Goal: Task Accomplishment & Management: Manage account settings

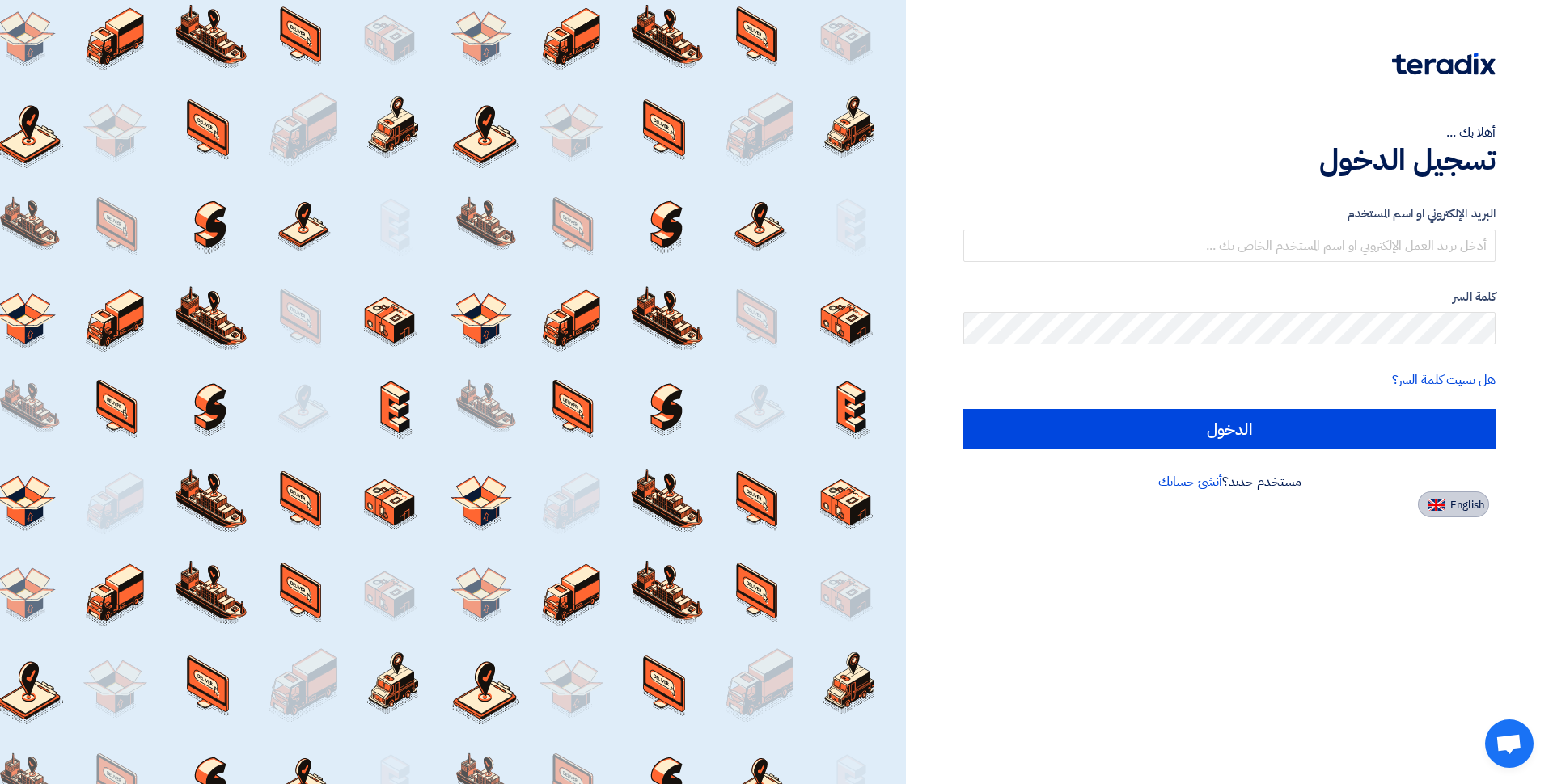
click at [1454, 507] on span "English" at bounding box center [1467, 505] width 34 height 12
type input "Sign in"
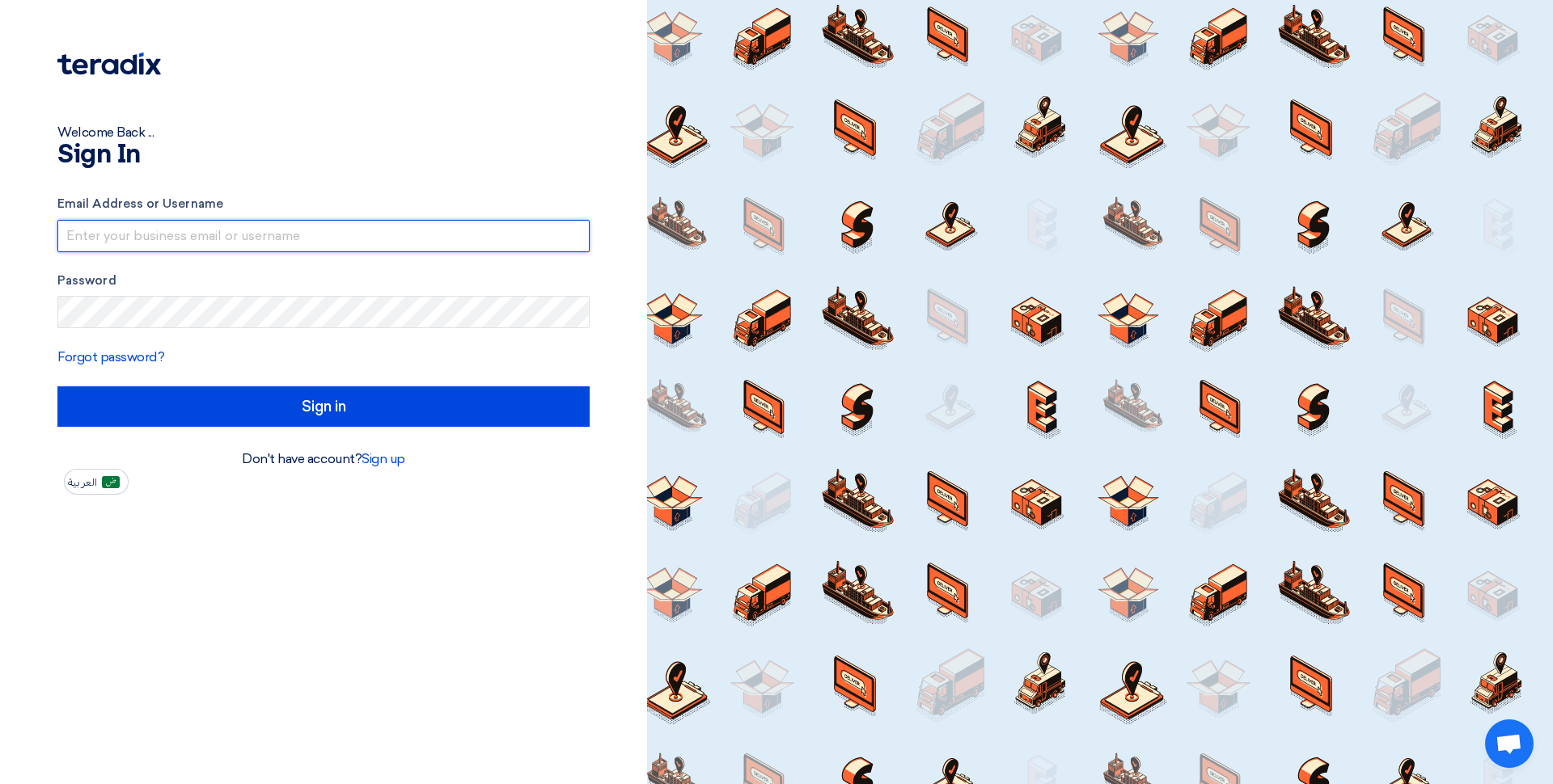
click at [171, 243] on input "text" at bounding box center [323, 236] width 532 height 32
type input "Q"
type input "[EMAIL_ADDRESS][DOMAIN_NAME]"
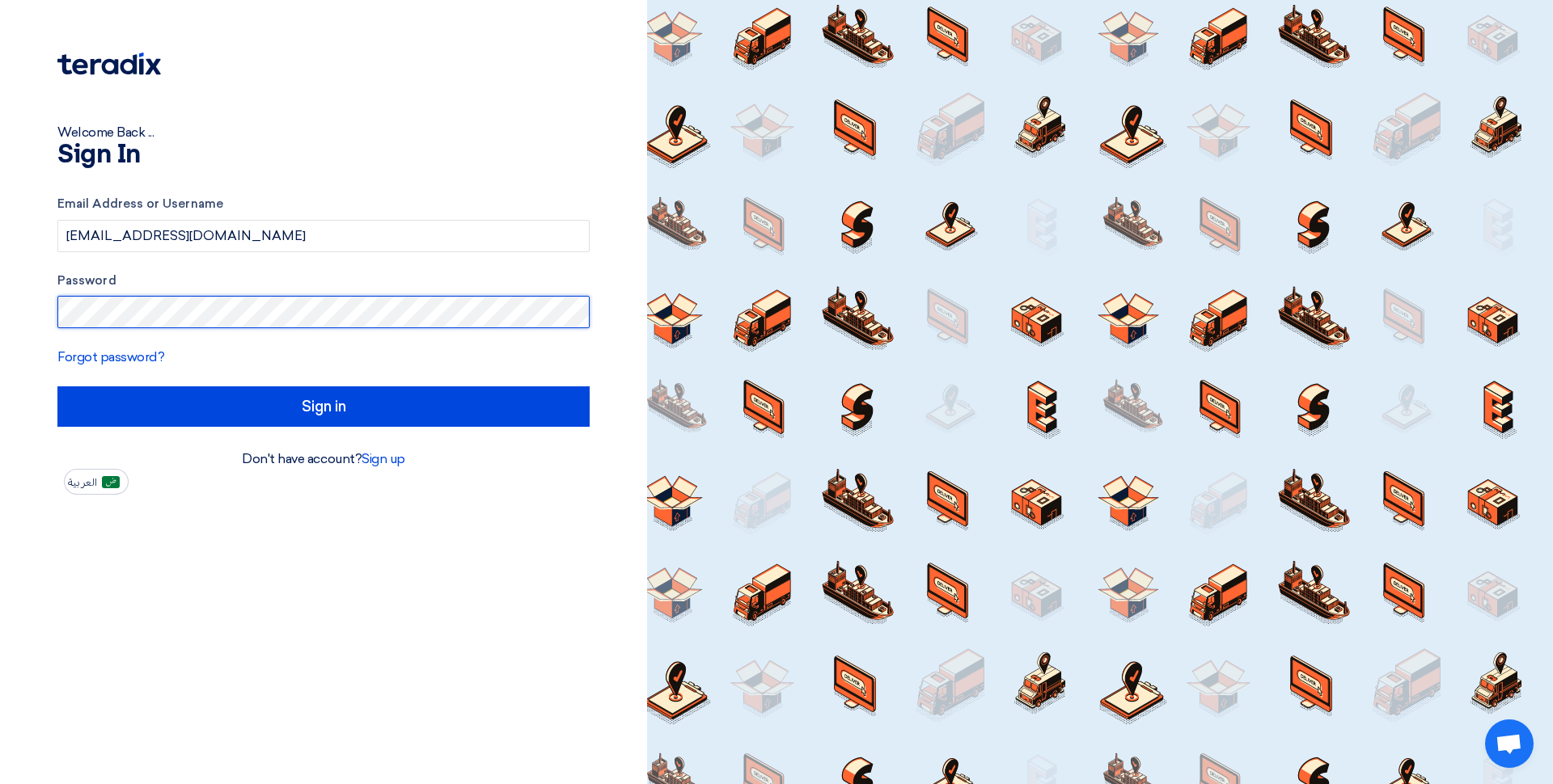
click at [57, 387] on input "Sign in" at bounding box center [323, 406] width 532 height 41
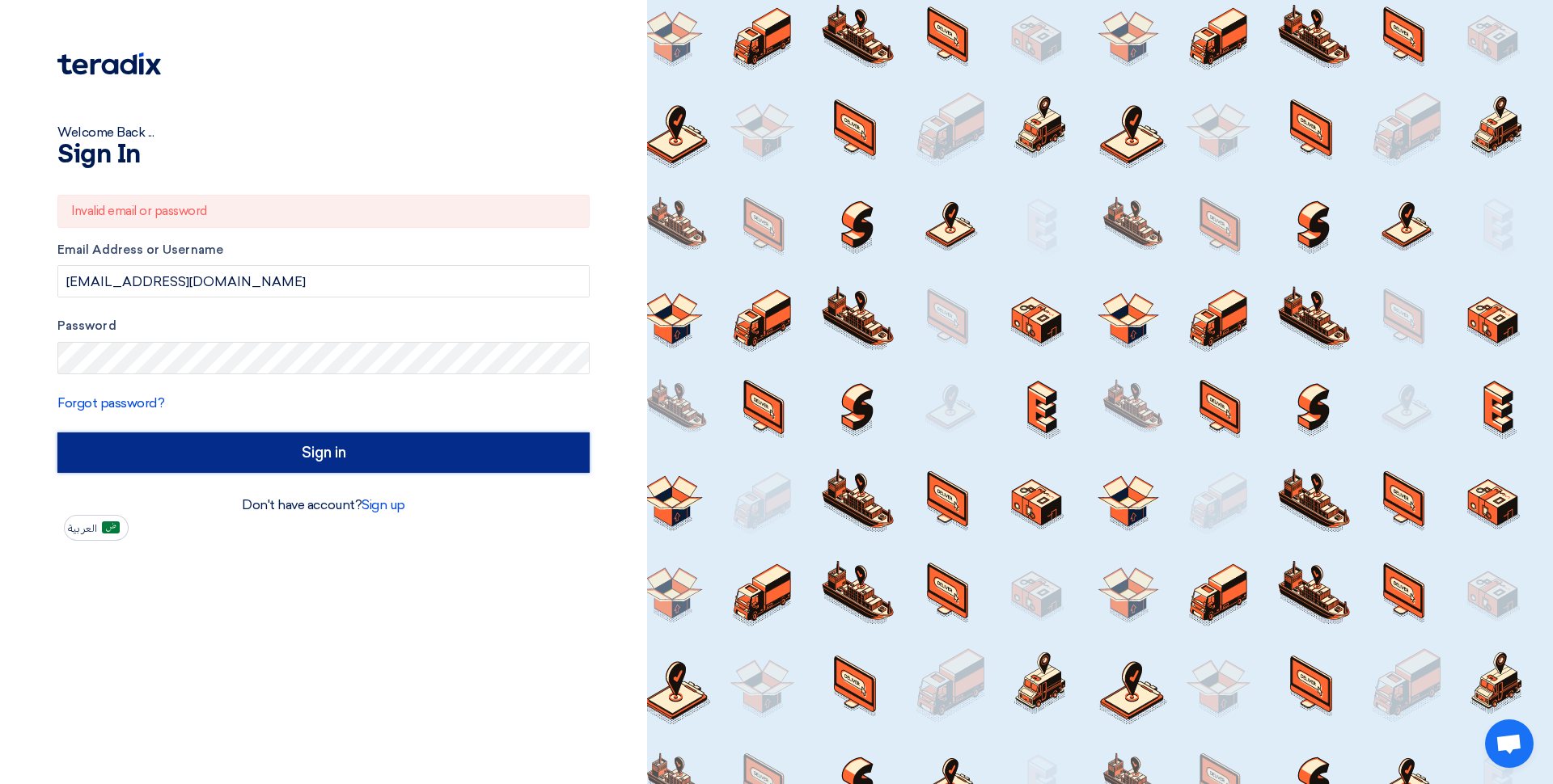
click at [263, 457] on input "Sign in" at bounding box center [323, 452] width 532 height 41
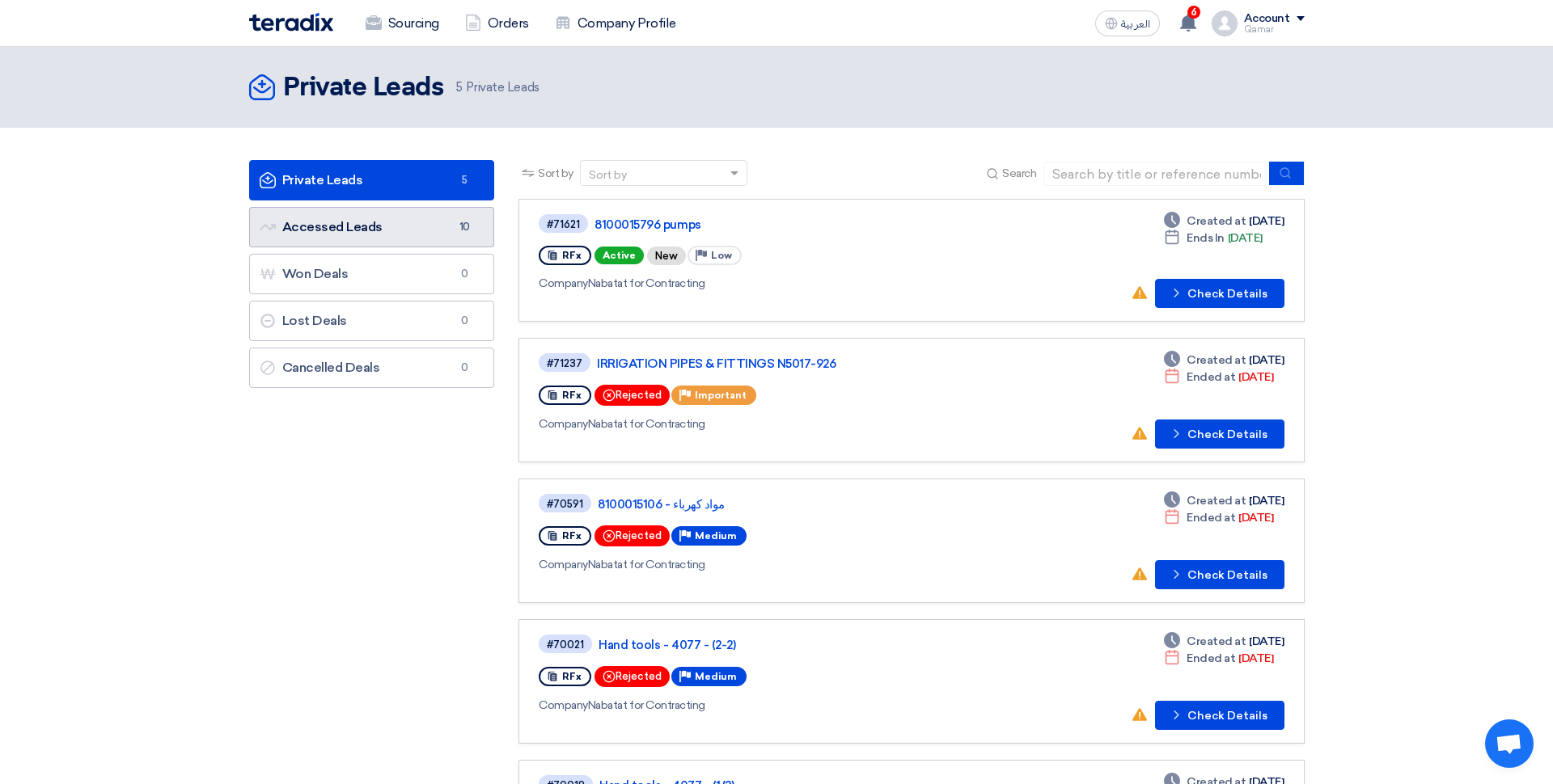
click at [360, 227] on link "Accessed Leads Accessed Leads 10" at bounding box center [372, 227] width 246 height 41
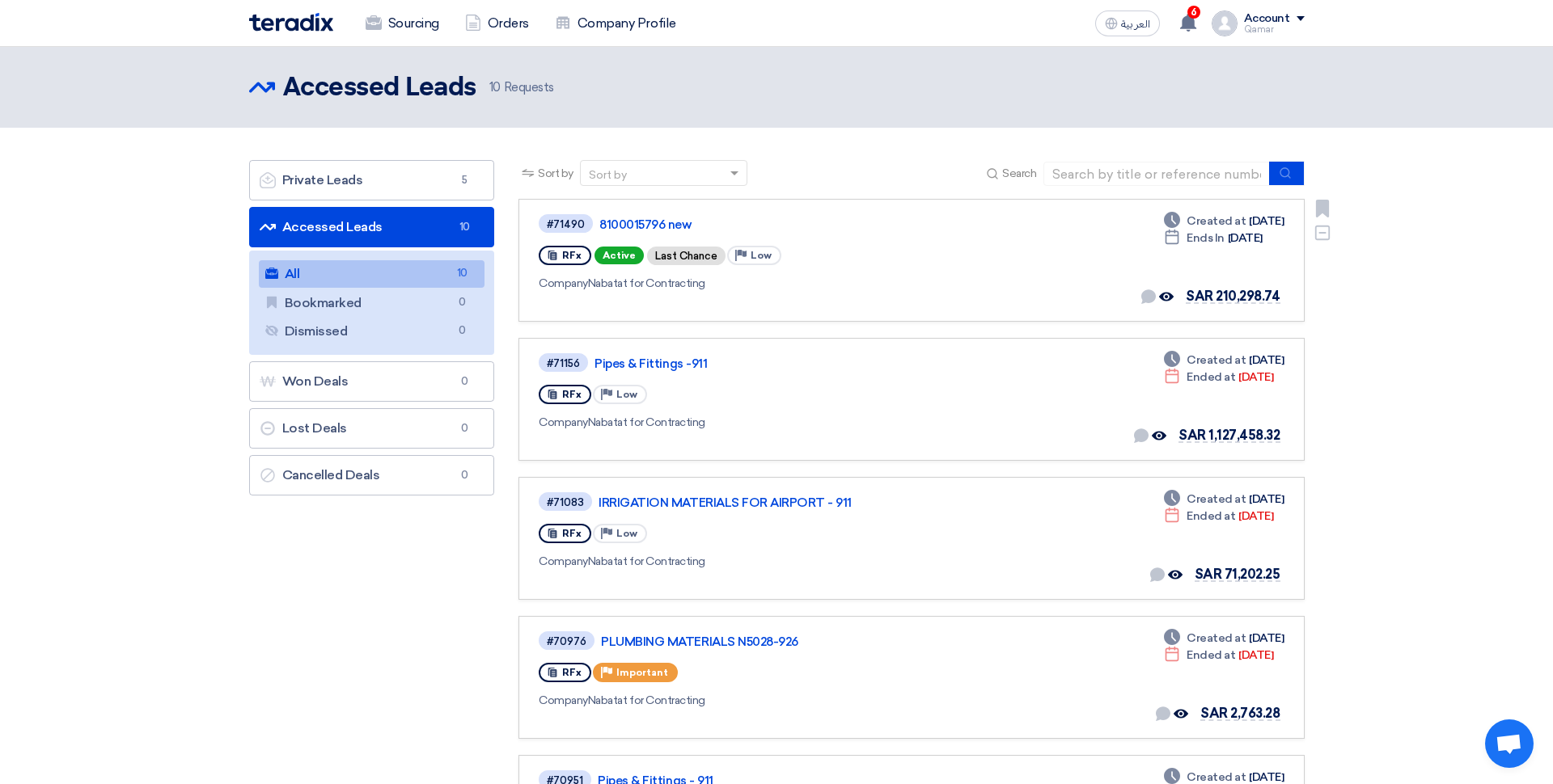
click at [1211, 219] on span "Created at" at bounding box center [1215, 221] width 59 height 17
click at [645, 230] on link "8100015796 new" at bounding box center [801, 225] width 404 height 15
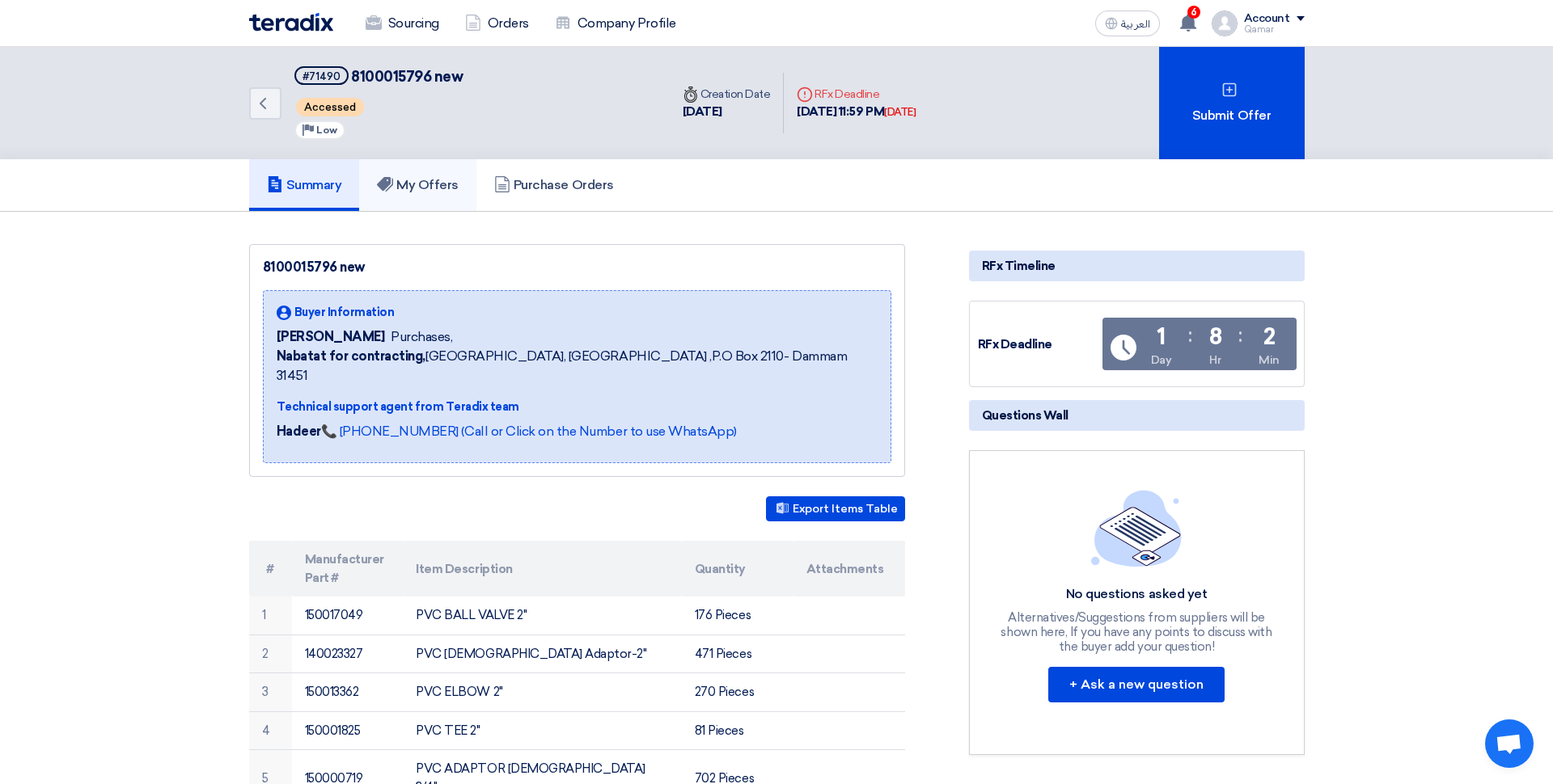
click at [434, 185] on h5 "My Offers" at bounding box center [417, 185] width 82 height 17
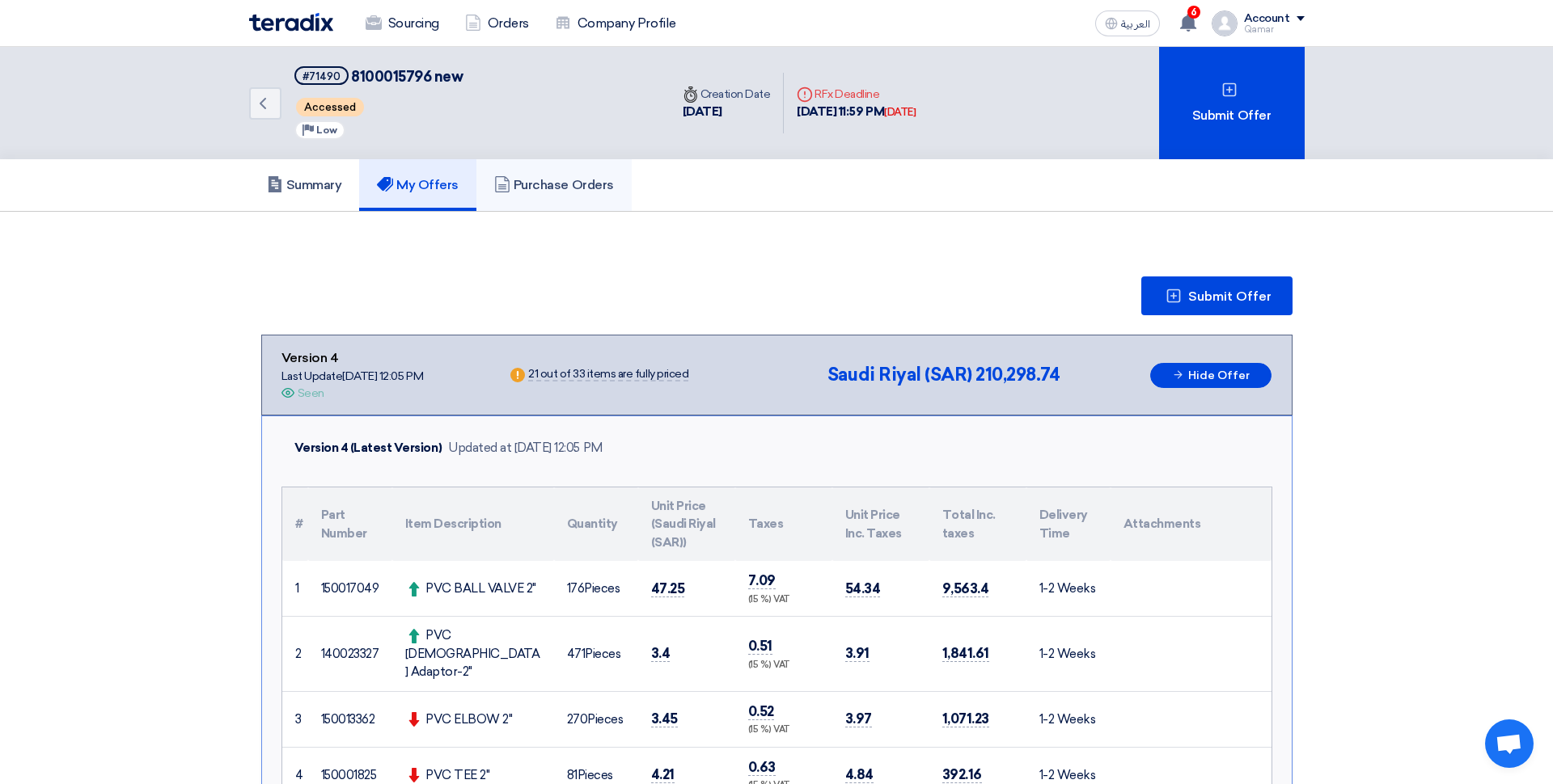
click at [554, 186] on h5 "Purchase Orders" at bounding box center [554, 185] width 120 height 17
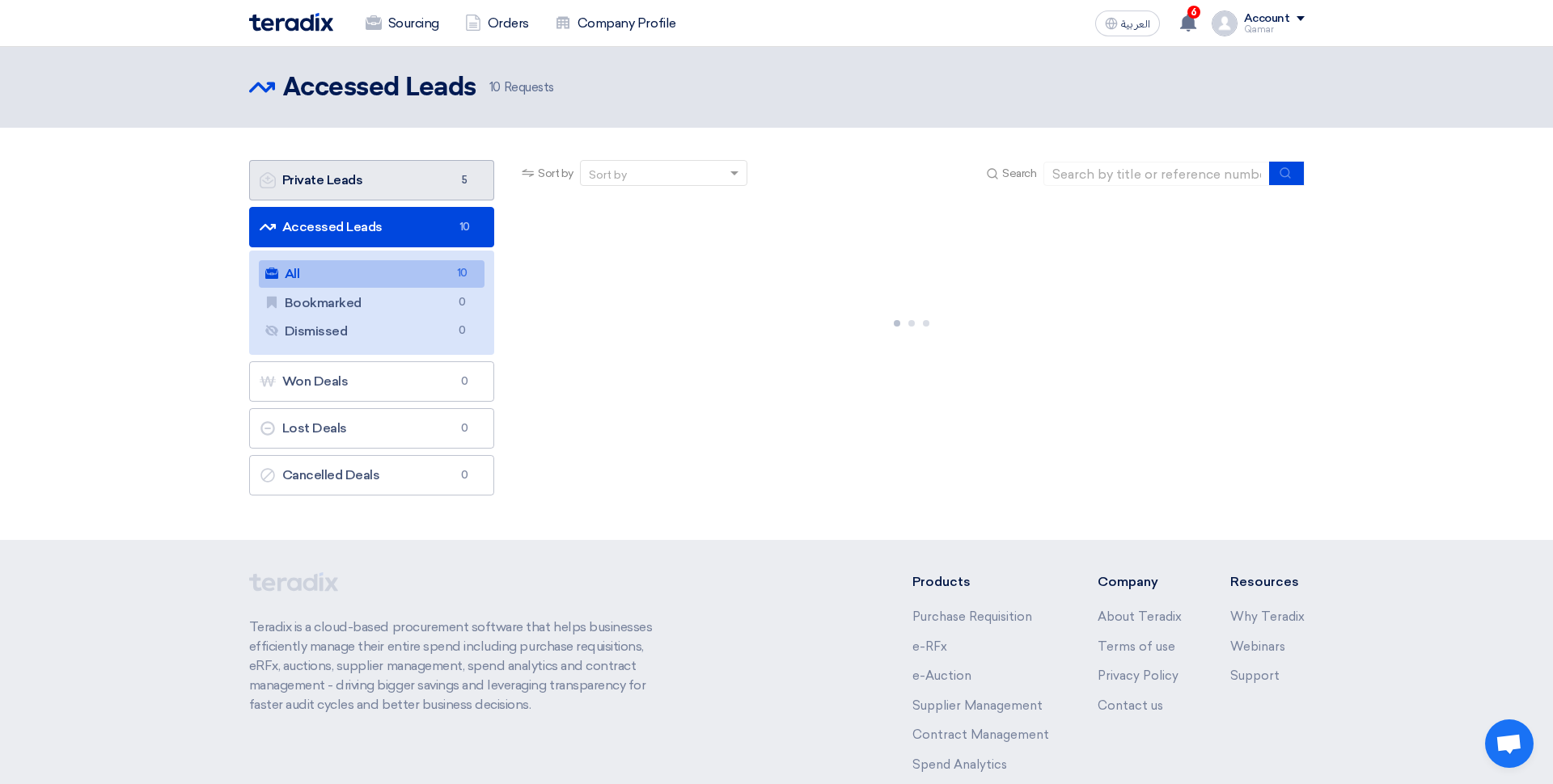
click at [393, 190] on link "Private Leads Private Leads 5" at bounding box center [372, 180] width 246 height 41
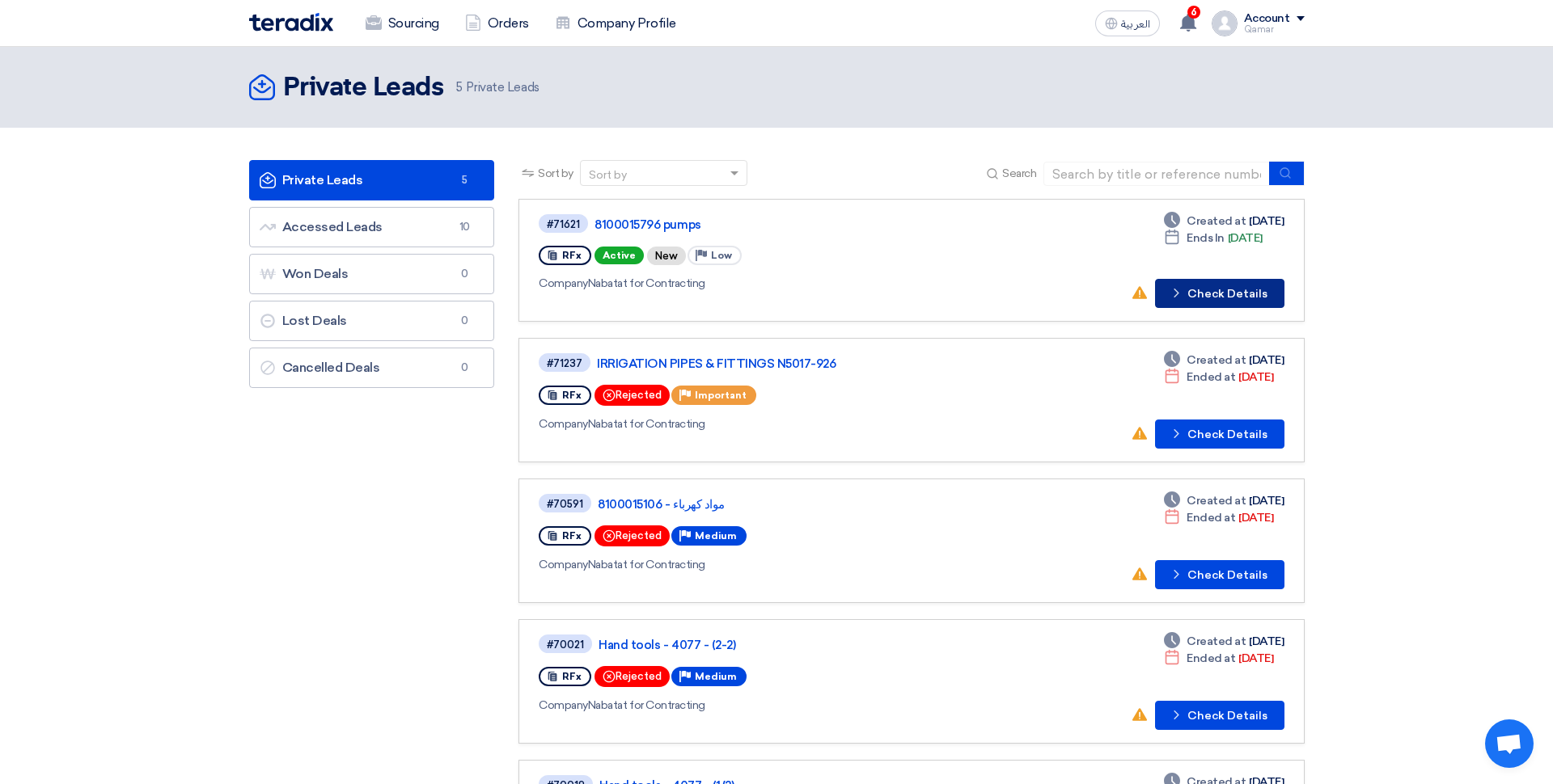
click at [1221, 289] on button "Check details Check Details" at bounding box center [1219, 293] width 129 height 29
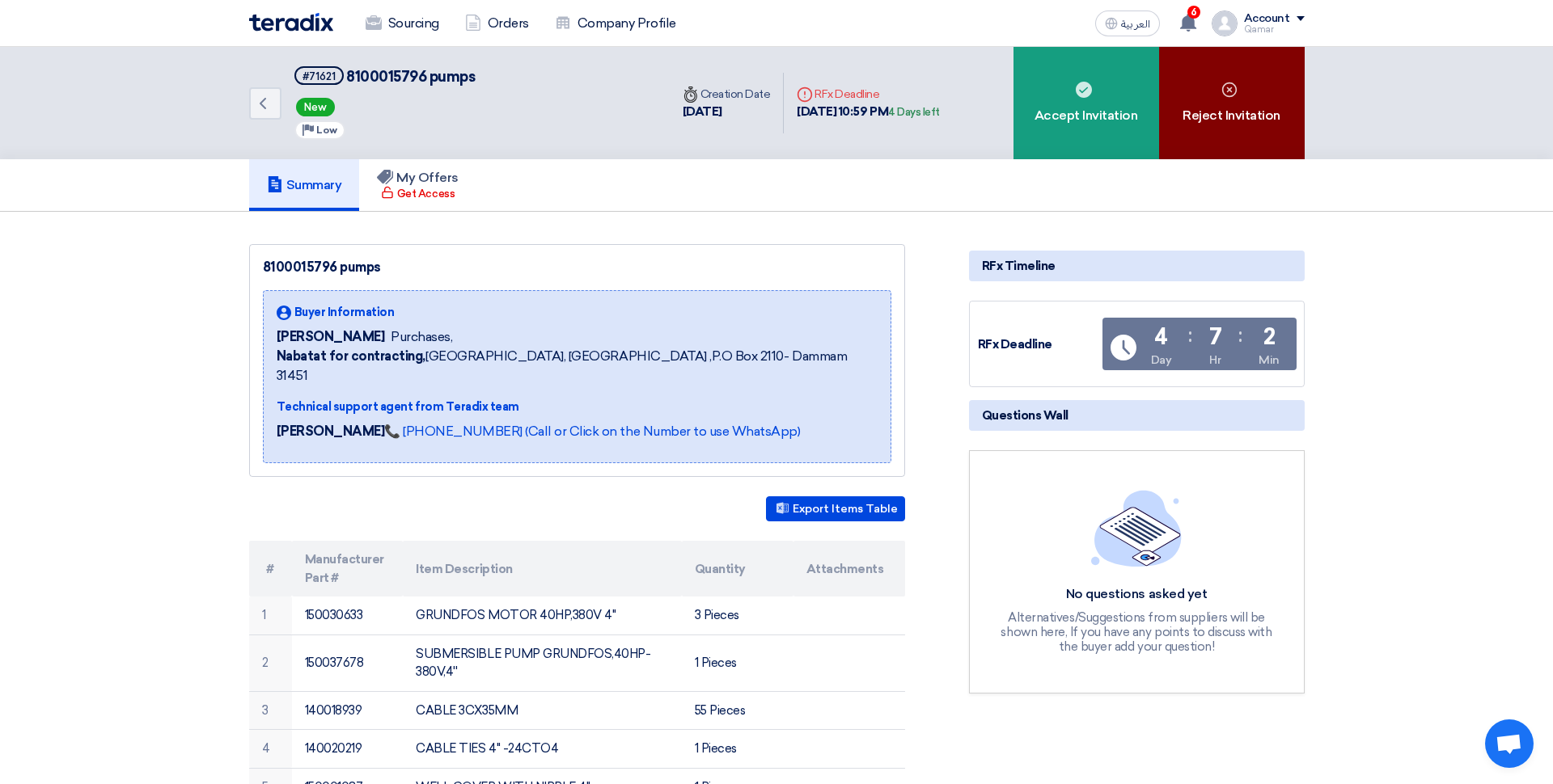
click at [1241, 115] on div "Reject Invitation" at bounding box center [1232, 103] width 146 height 113
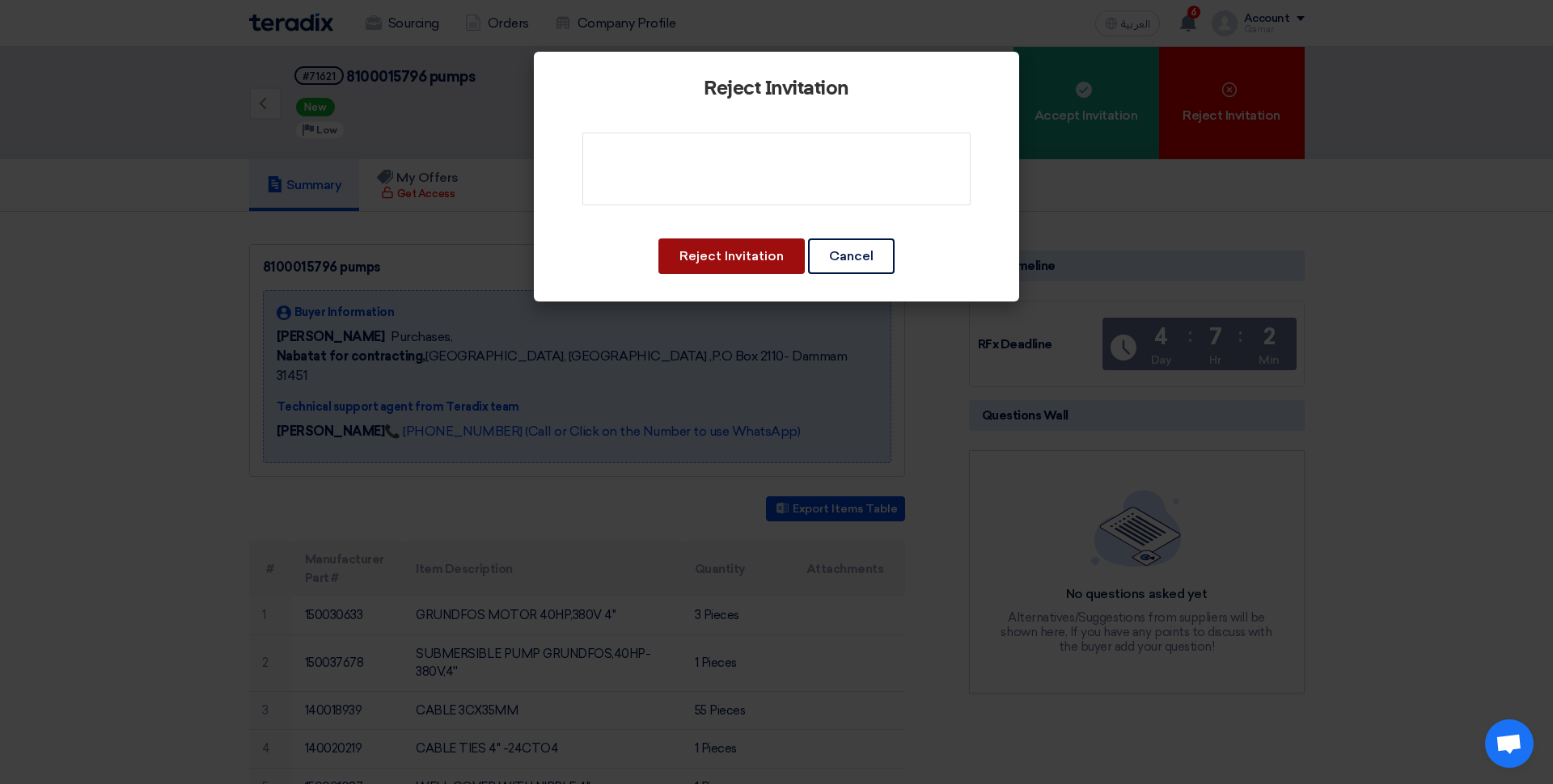
click at [760, 261] on button "Reject Invitation" at bounding box center [731, 256] width 147 height 36
